Goal: Task Accomplishment & Management: Manage account settings

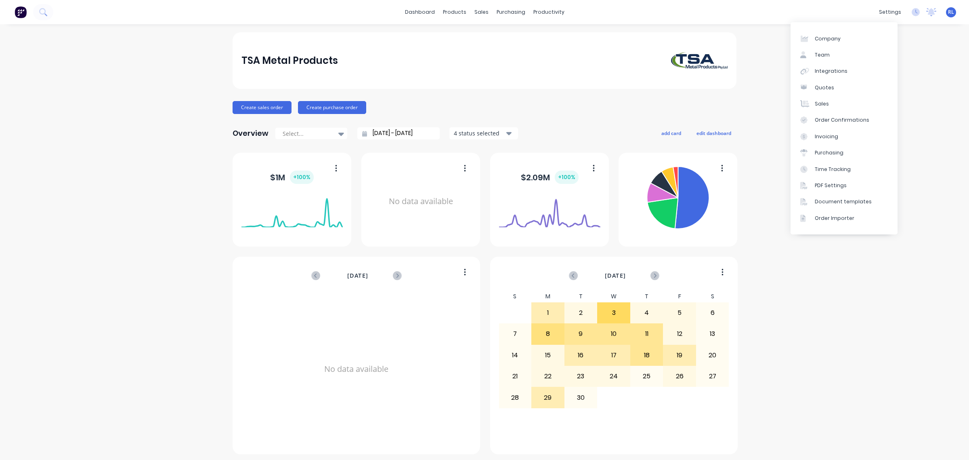
click at [881, 13] on div "settings" at bounding box center [890, 12] width 30 height 12
click at [891, 13] on div "settings" at bounding box center [890, 12] width 30 height 12
click at [829, 49] on link "Team" at bounding box center [844, 55] width 107 height 16
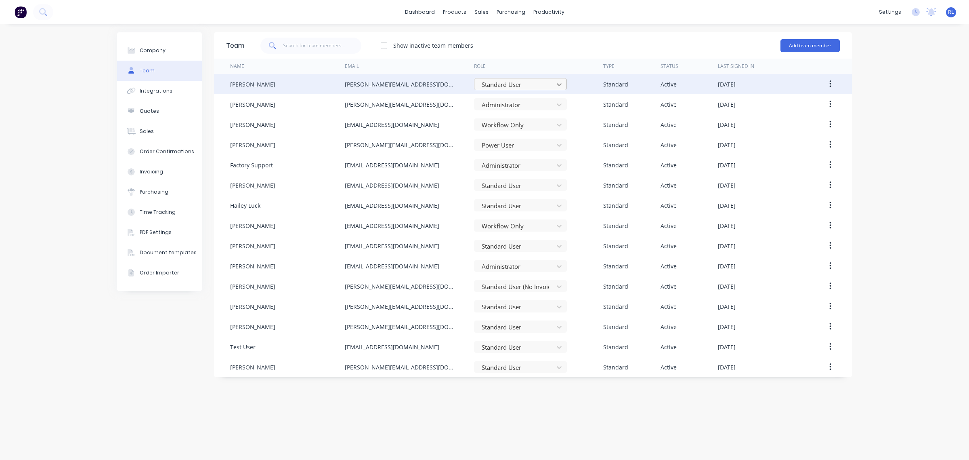
click at [559, 82] on icon at bounding box center [559, 84] width 8 height 8
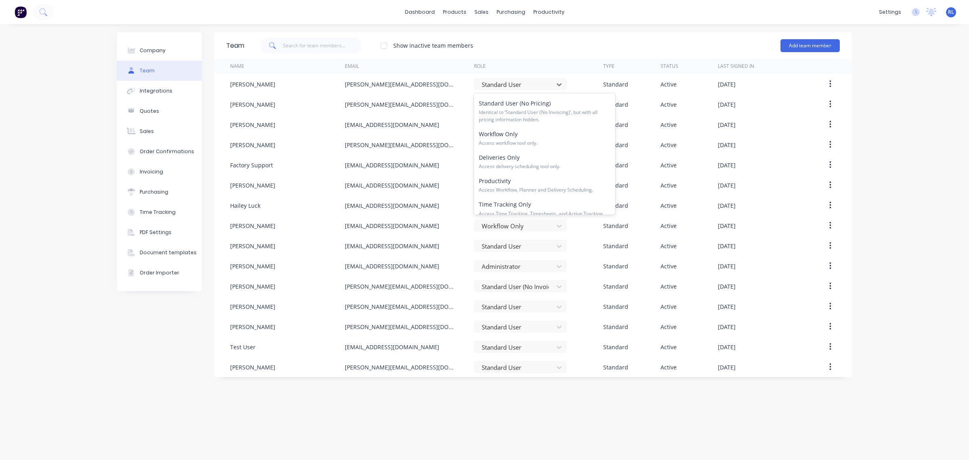
scroll to position [122, 0]
click at [648, 37] on div "Show inactive team members Add team member" at bounding box center [542, 46] width 596 height 24
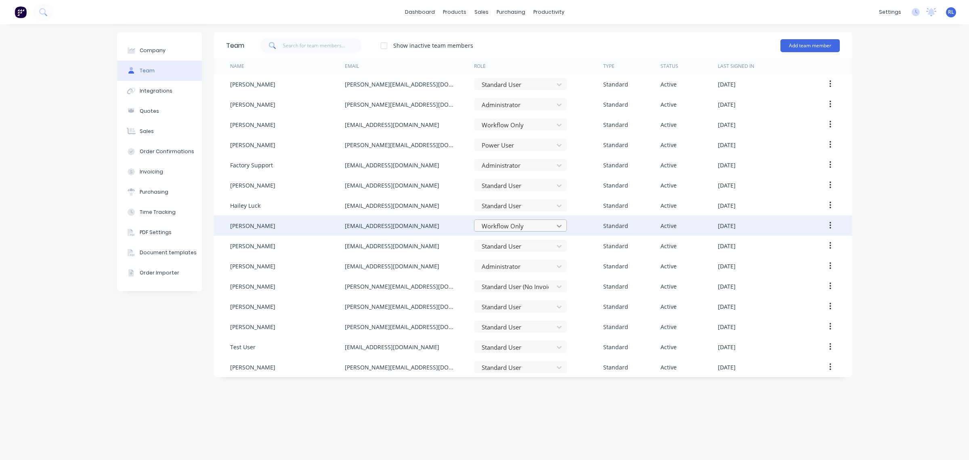
click at [562, 225] on icon at bounding box center [559, 226] width 8 height 8
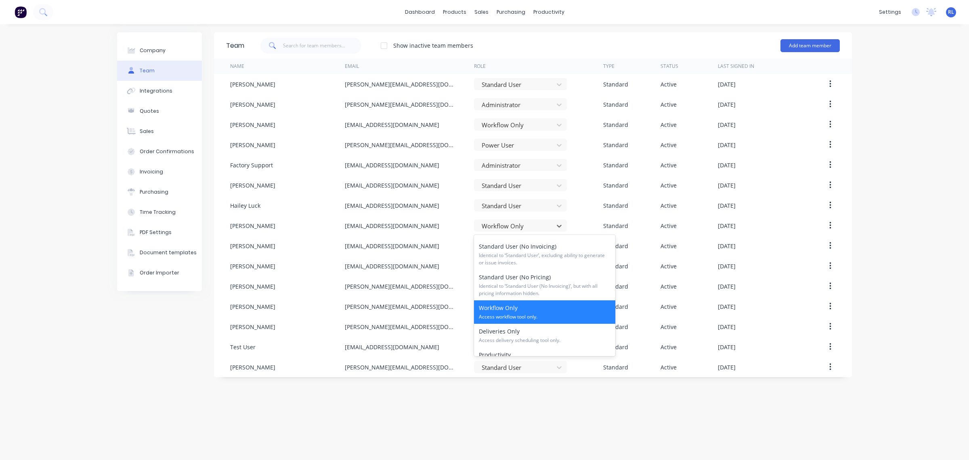
scroll to position [70, 0]
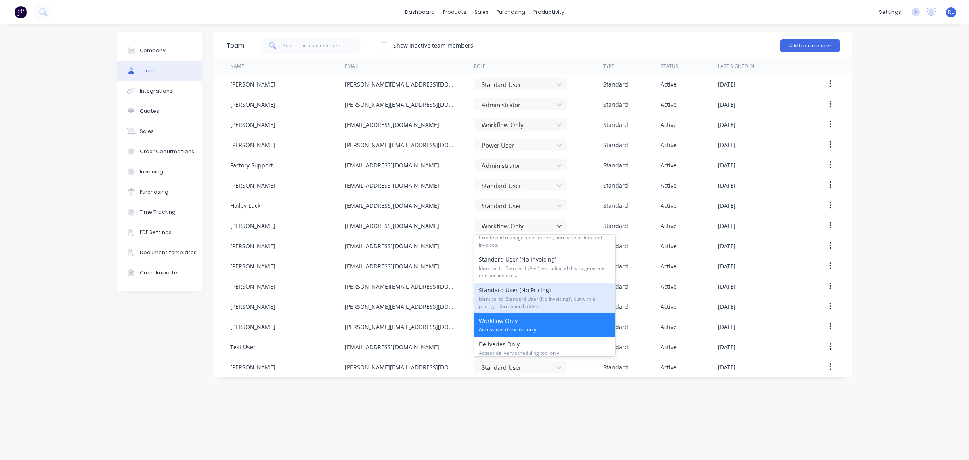
click at [879, 259] on div "Company Team Integrations Quotes Sales Order Confirmations Invoicing Purchasing…" at bounding box center [484, 241] width 969 height 435
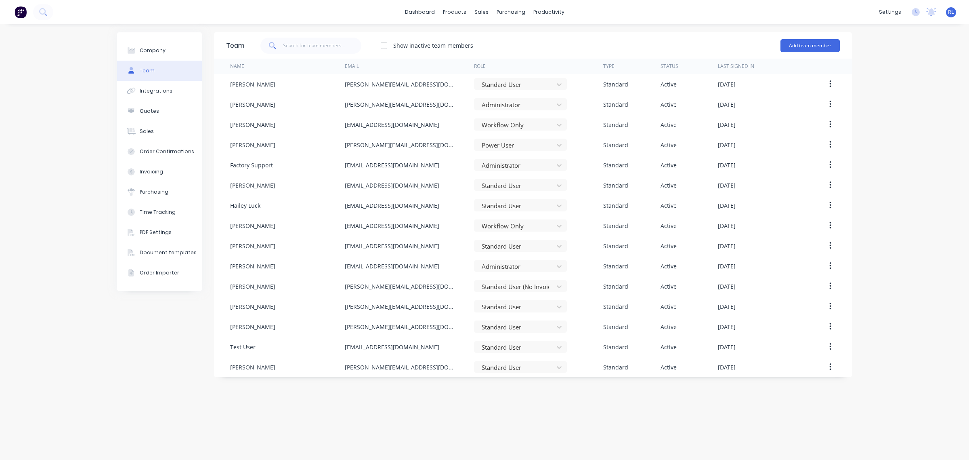
click at [881, 255] on div "Company Team Integrations Quotes Sales Order Confirmations Invoicing Purchasing…" at bounding box center [484, 241] width 969 height 435
drag, startPoint x: 881, startPoint y: 252, endPoint x: 877, endPoint y: 254, distance: 4.5
click at [877, 255] on div "Company Team Integrations Quotes Sales Order Confirmations Invoicing Purchasing…" at bounding box center [484, 241] width 969 height 435
drag, startPoint x: 873, startPoint y: 252, endPoint x: 867, endPoint y: 253, distance: 6.1
click at [868, 256] on div "Company Team Integrations Quotes Sales Order Confirmations Invoicing Purchasing…" at bounding box center [484, 241] width 969 height 435
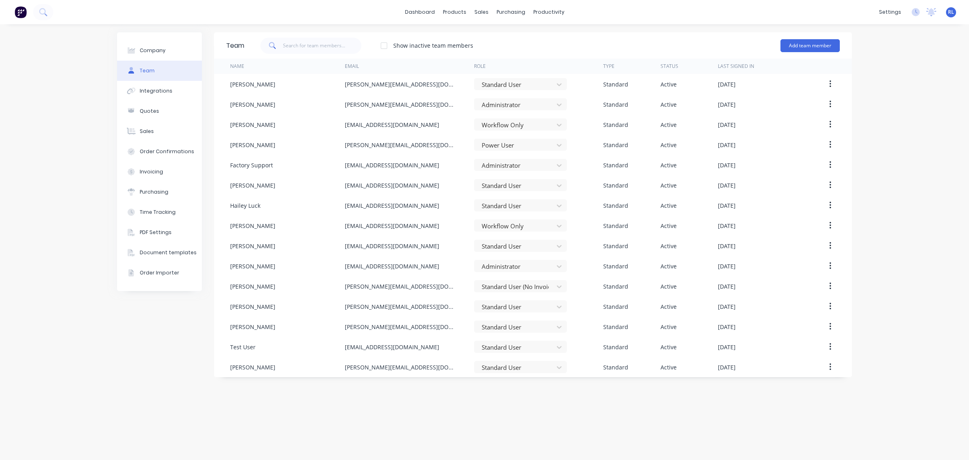
click at [867, 247] on div "Company Team Integrations Quotes Sales Order Confirmations Invoicing Purchasing…" at bounding box center [484, 241] width 969 height 435
click at [429, 15] on link "dashboard" at bounding box center [420, 12] width 38 height 12
